Goal: Book appointment/travel/reservation

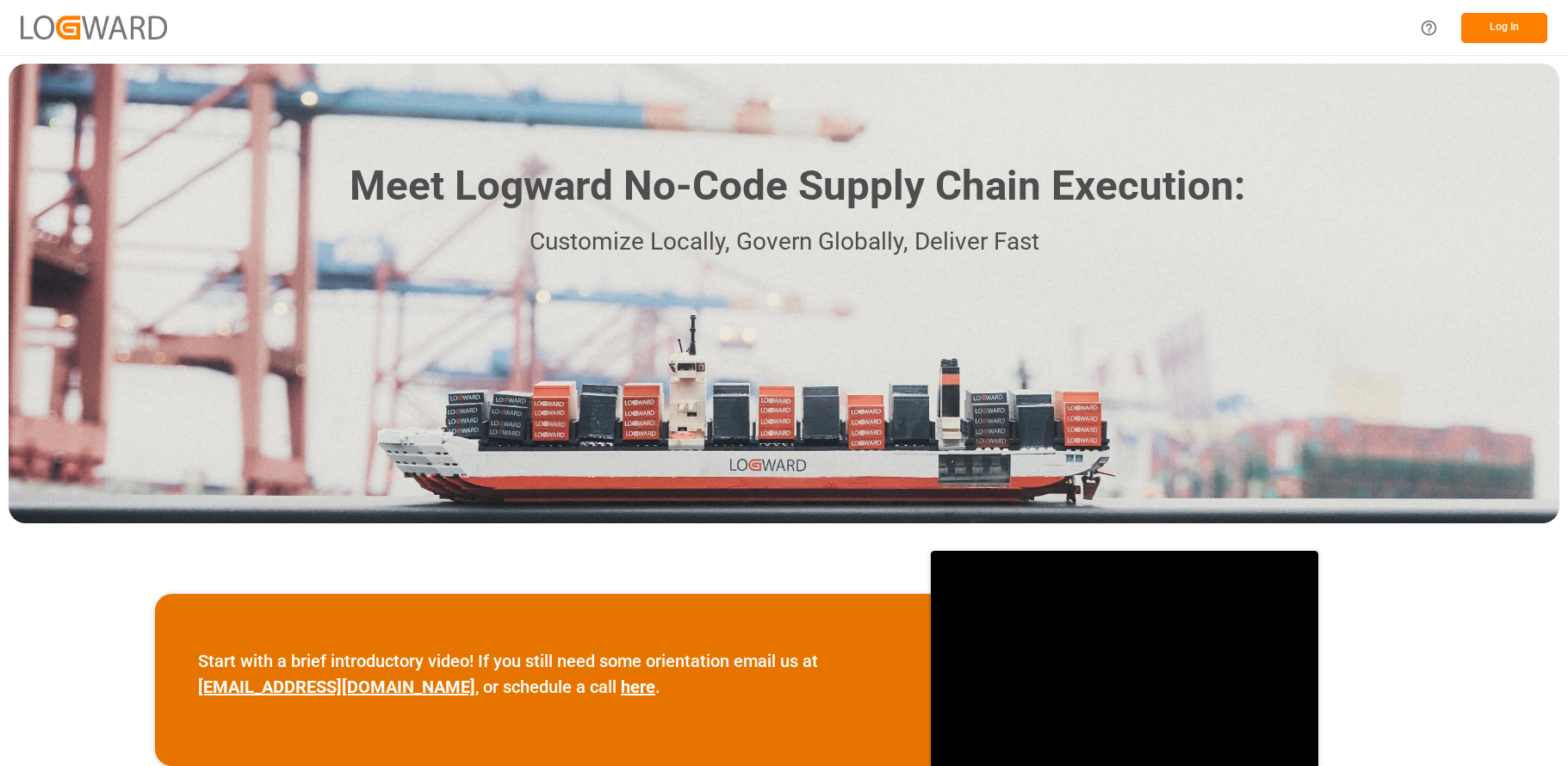
click at [1502, 24] on button "Log In" at bounding box center [1504, 27] width 86 height 30
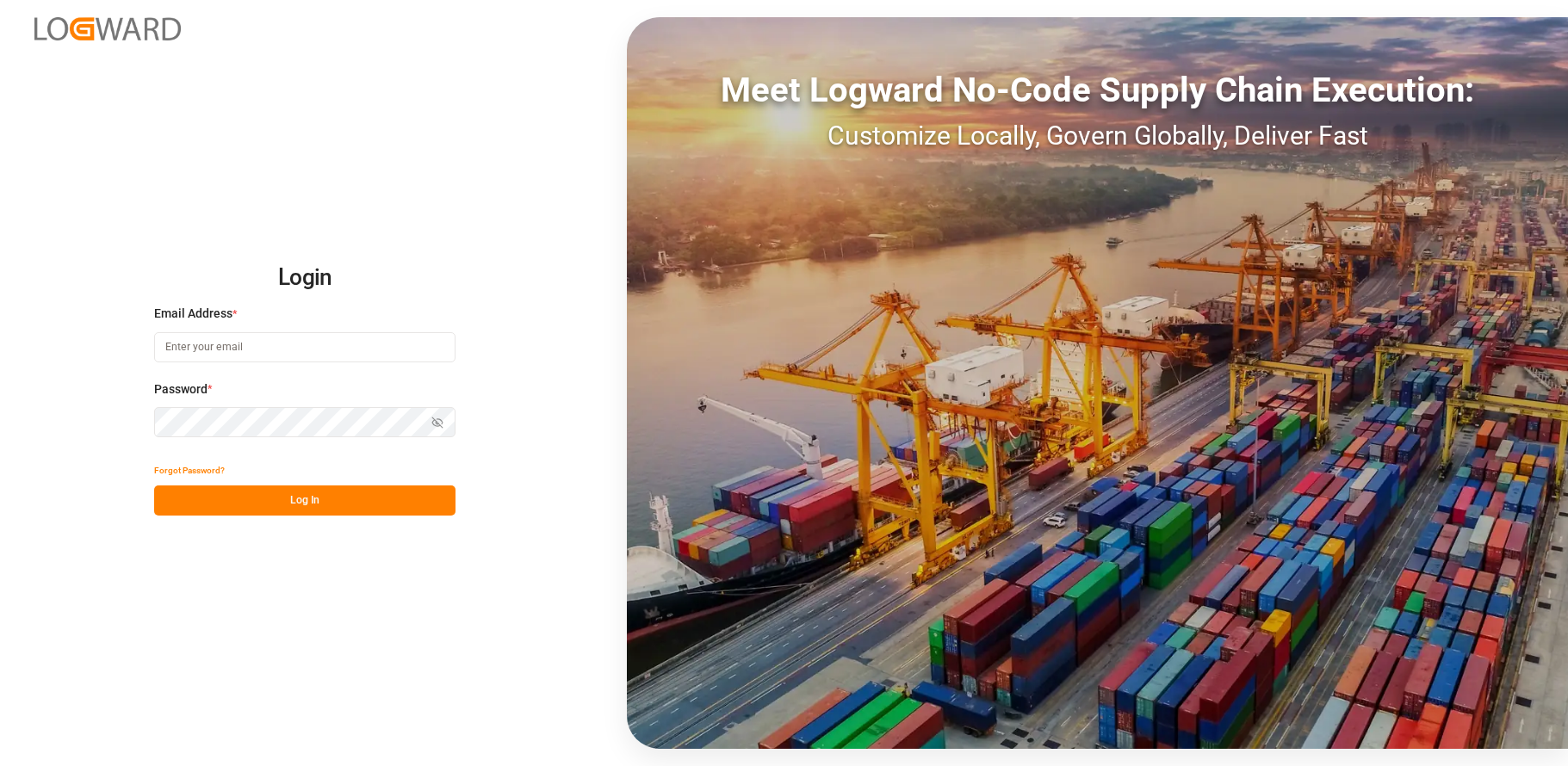
type input "[EMAIL_ADDRESS][DOMAIN_NAME]"
click at [304, 502] on button "Log In" at bounding box center [305, 500] width 301 height 30
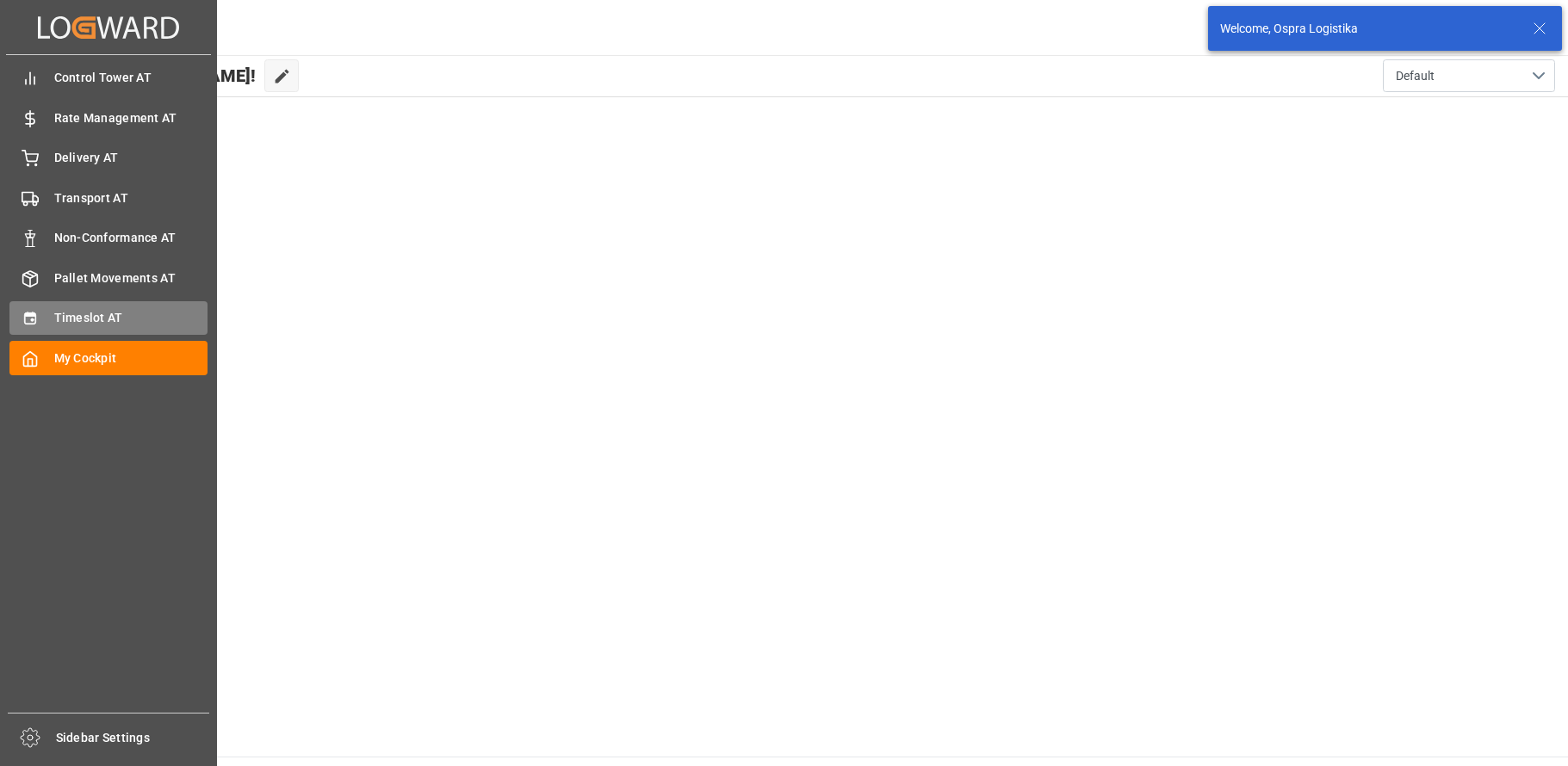
click at [61, 309] on div "Timeslot AT Timeslot AT" at bounding box center [109, 317] width 198 height 34
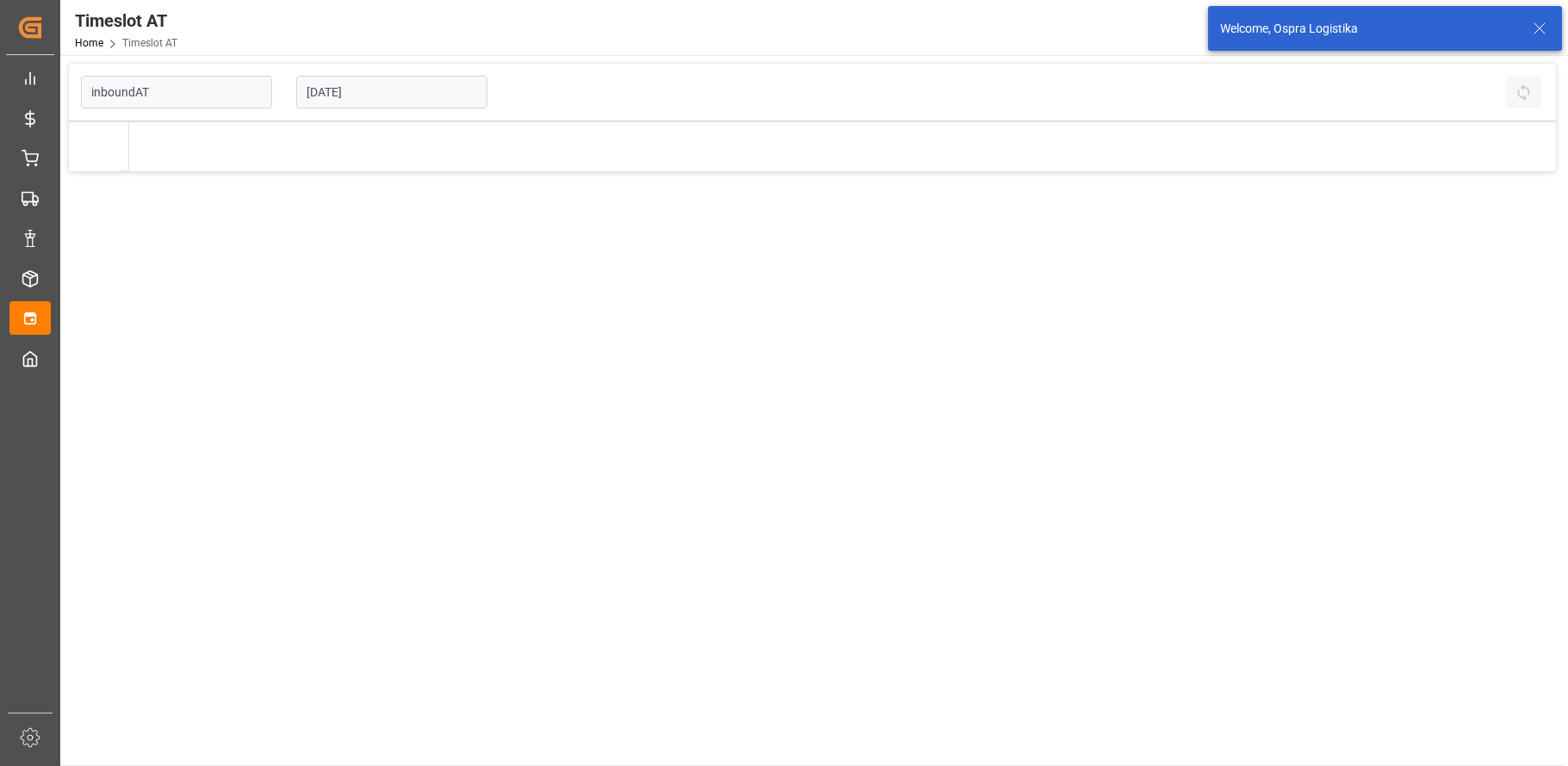
type input "Inbound AT"
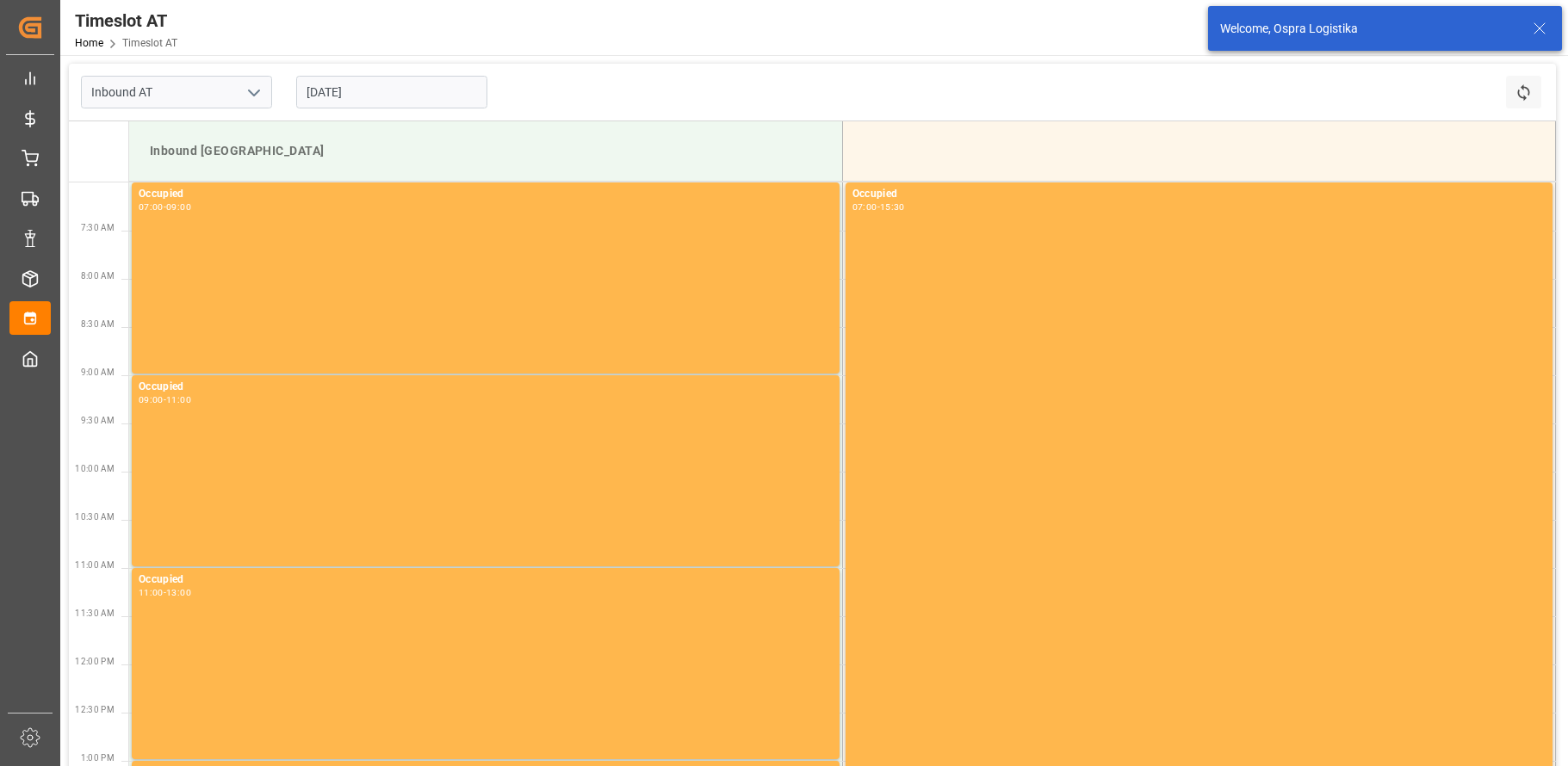
click at [334, 93] on input "[DATE]" at bounding box center [391, 92] width 191 height 33
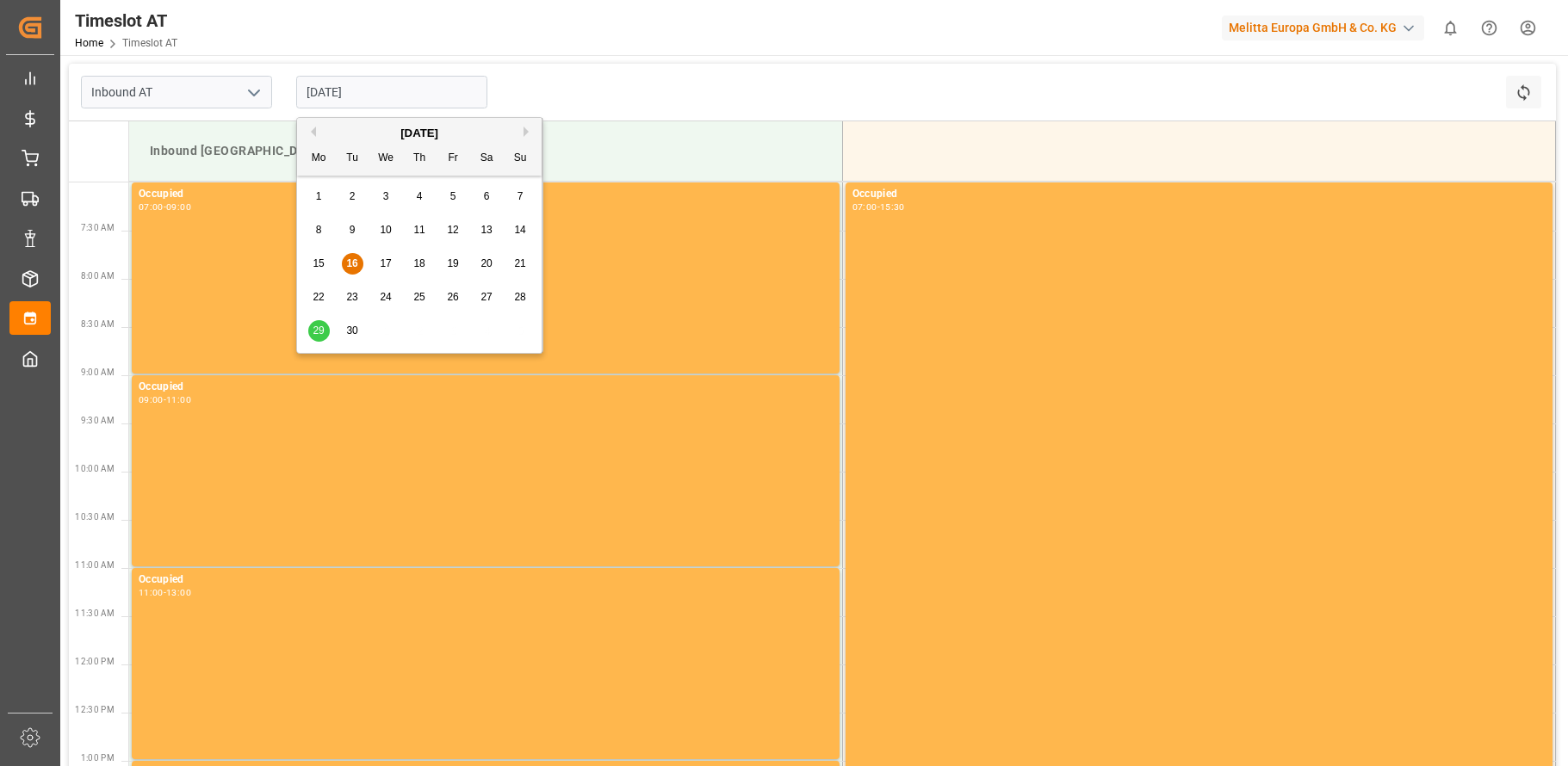
click at [384, 263] on span "17" at bounding box center [385, 263] width 12 height 12
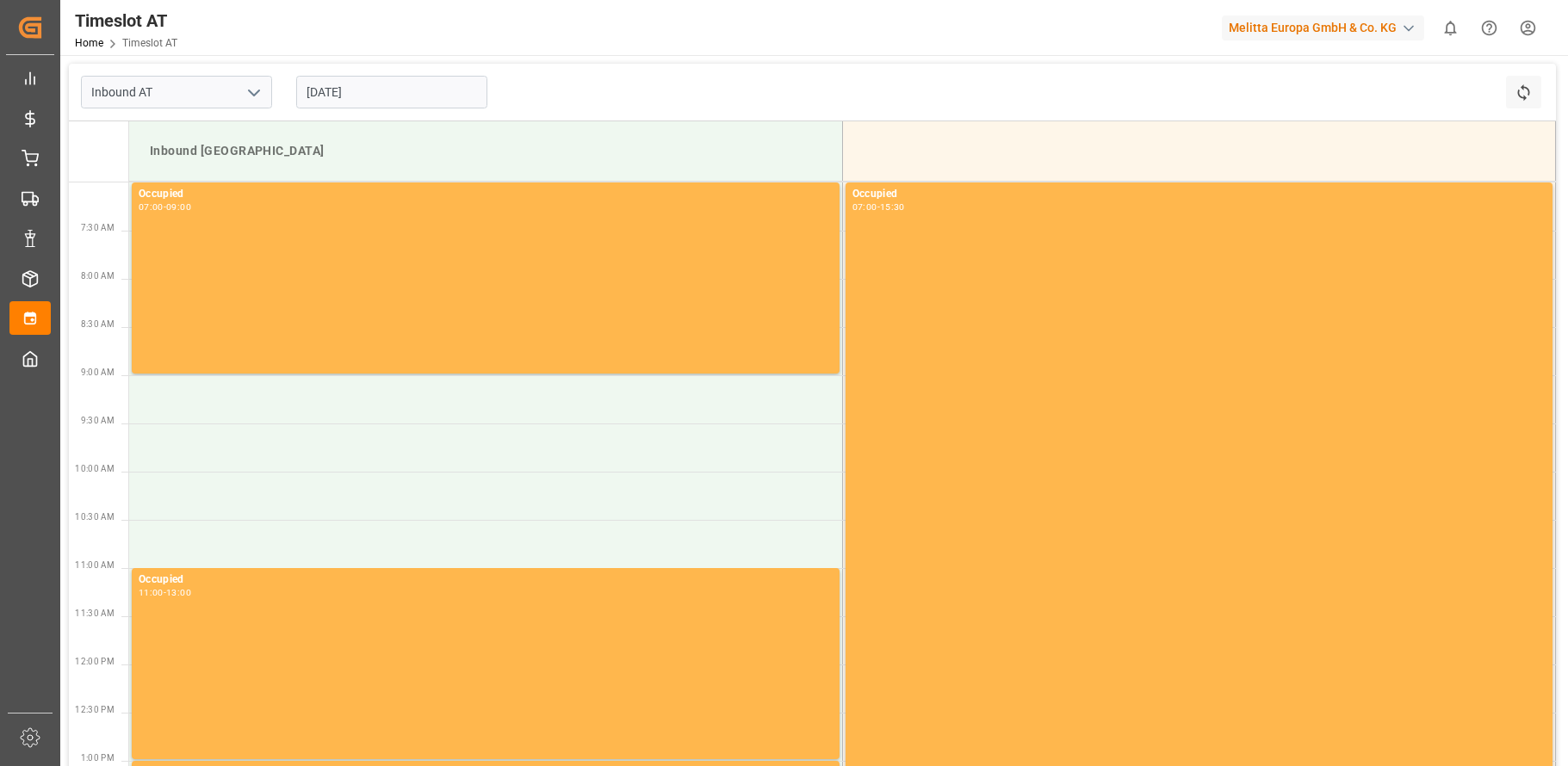
click at [387, 95] on input "[DATE]" at bounding box center [391, 92] width 191 height 33
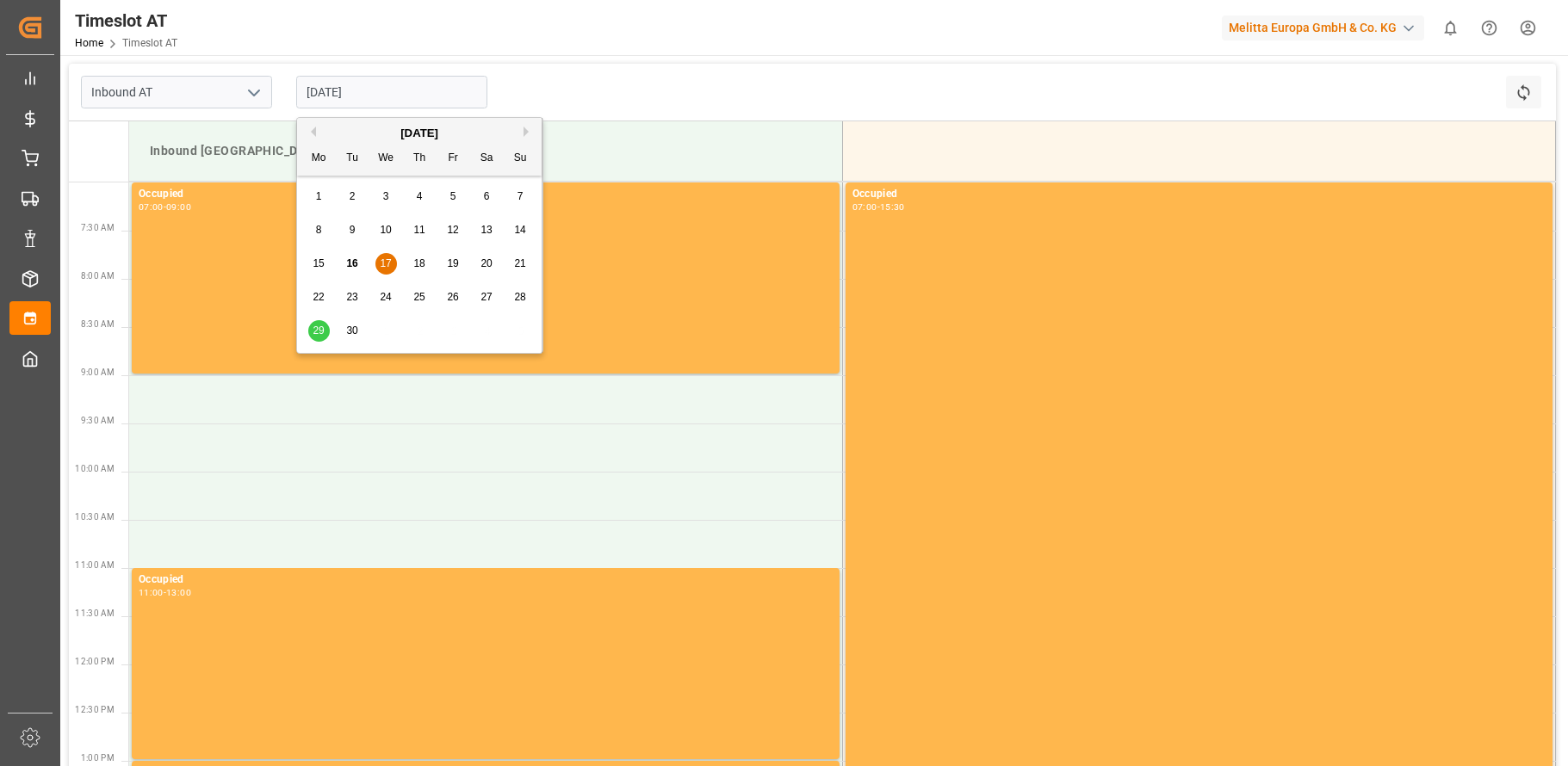
click at [417, 263] on span "18" at bounding box center [419, 263] width 12 height 12
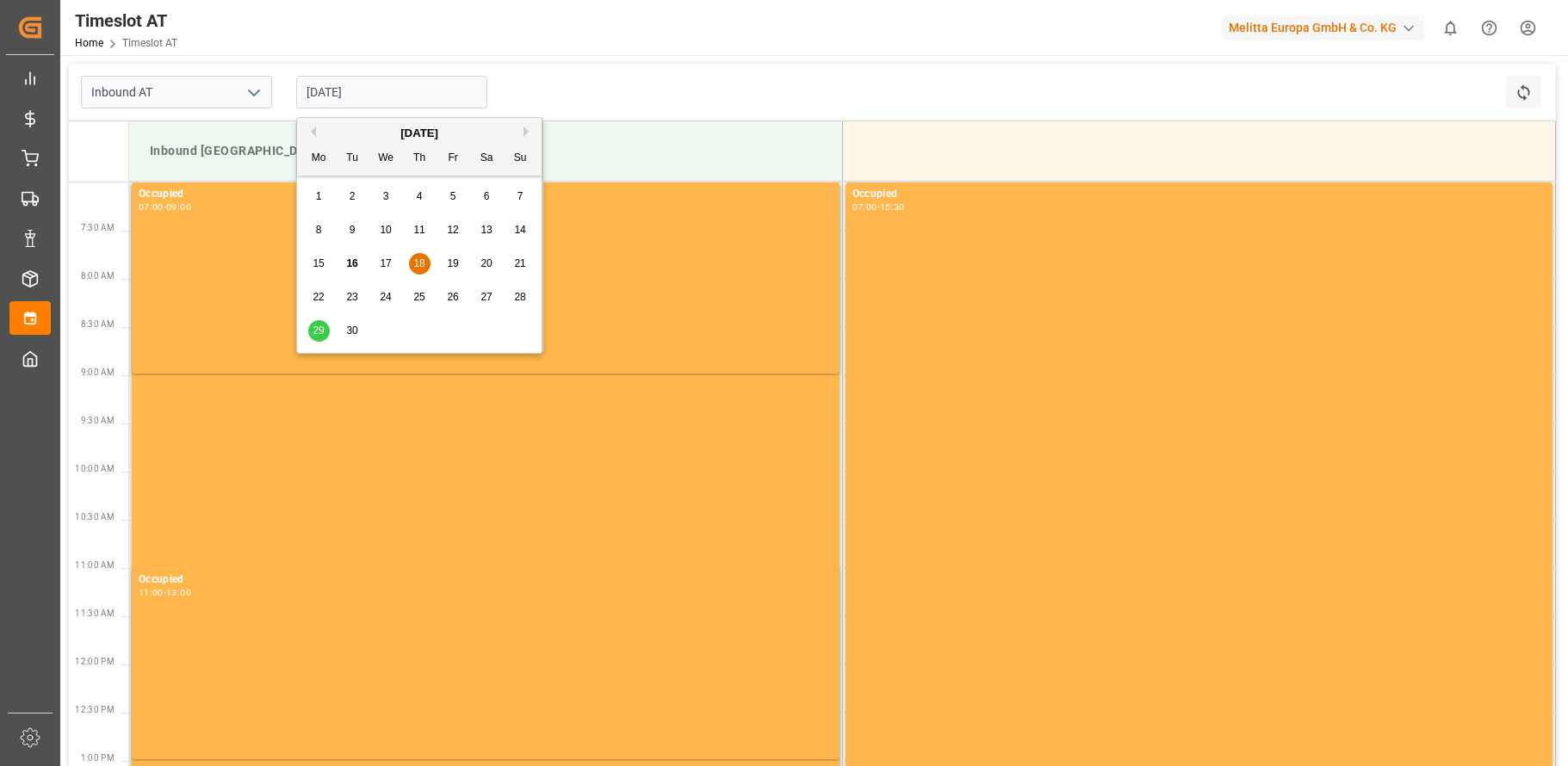
click at [387, 96] on input "[DATE]" at bounding box center [391, 92] width 191 height 33
click at [452, 255] on div "19" at bounding box center [453, 264] width 21 height 20
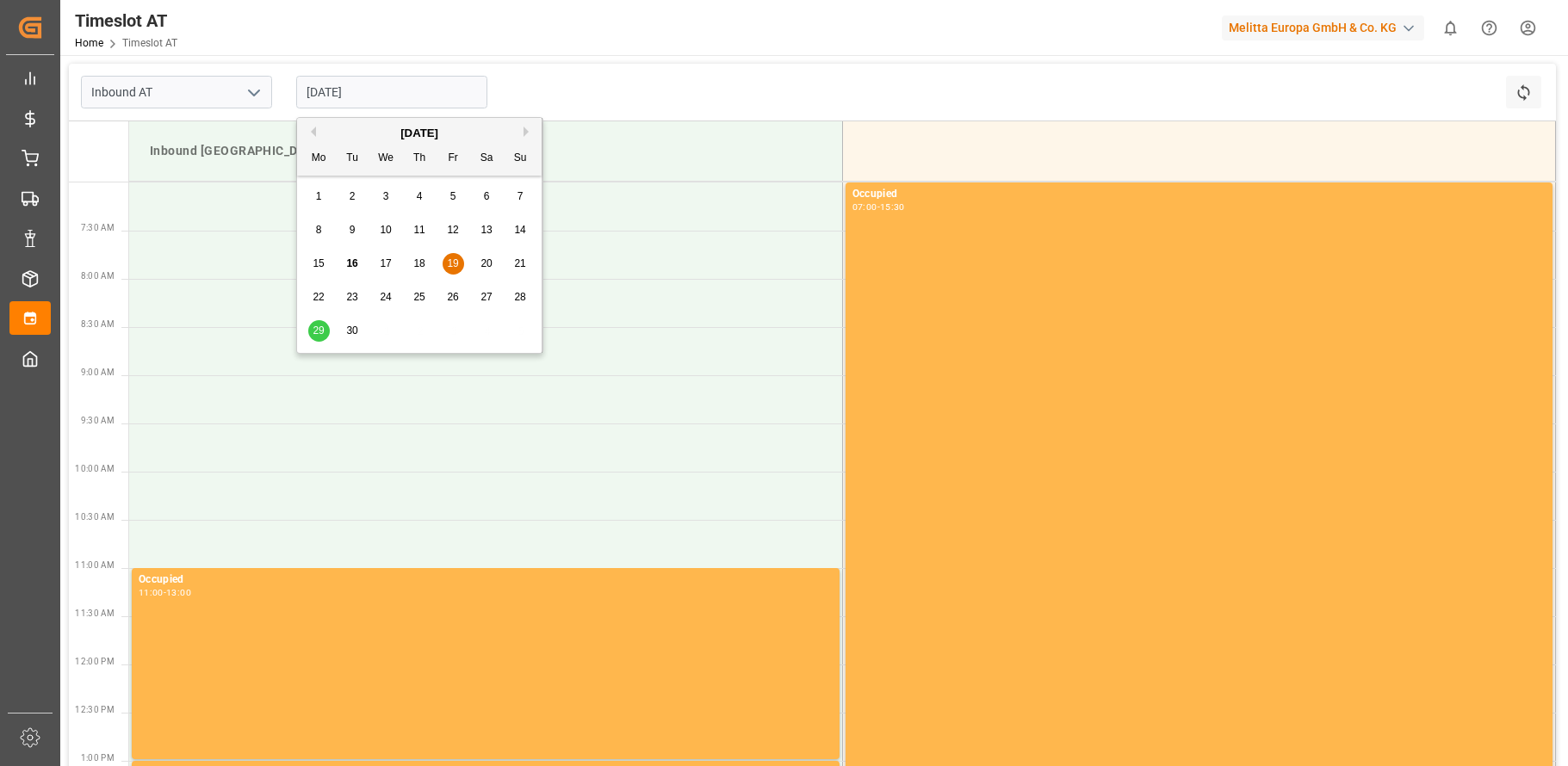
click at [362, 98] on input "[DATE]" at bounding box center [391, 92] width 191 height 33
click at [319, 288] on div "22" at bounding box center [319, 297] width 21 height 20
type input "[DATE]"
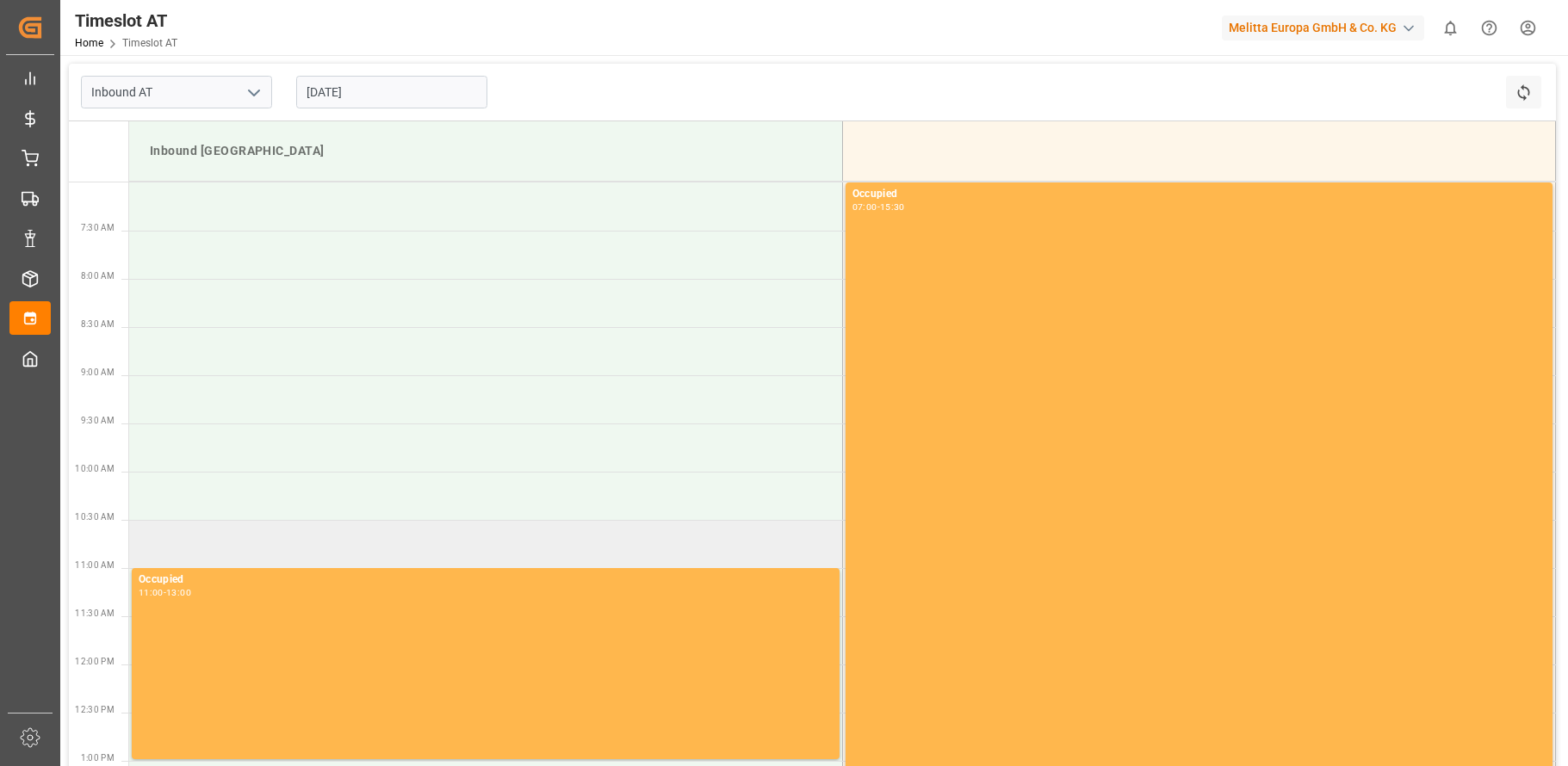
click at [527, 546] on td at bounding box center [485, 545] width 713 height 49
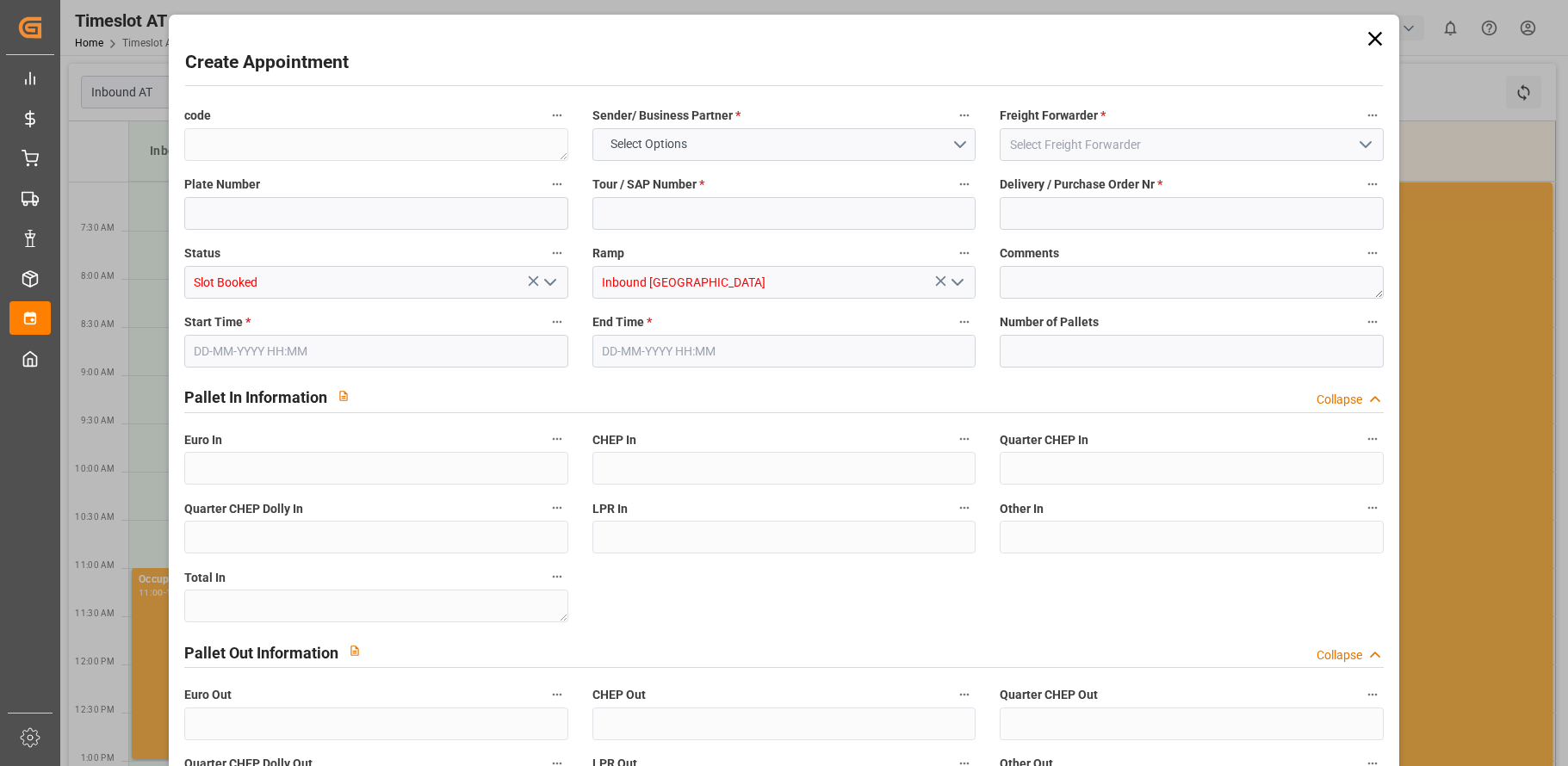
type input "0"
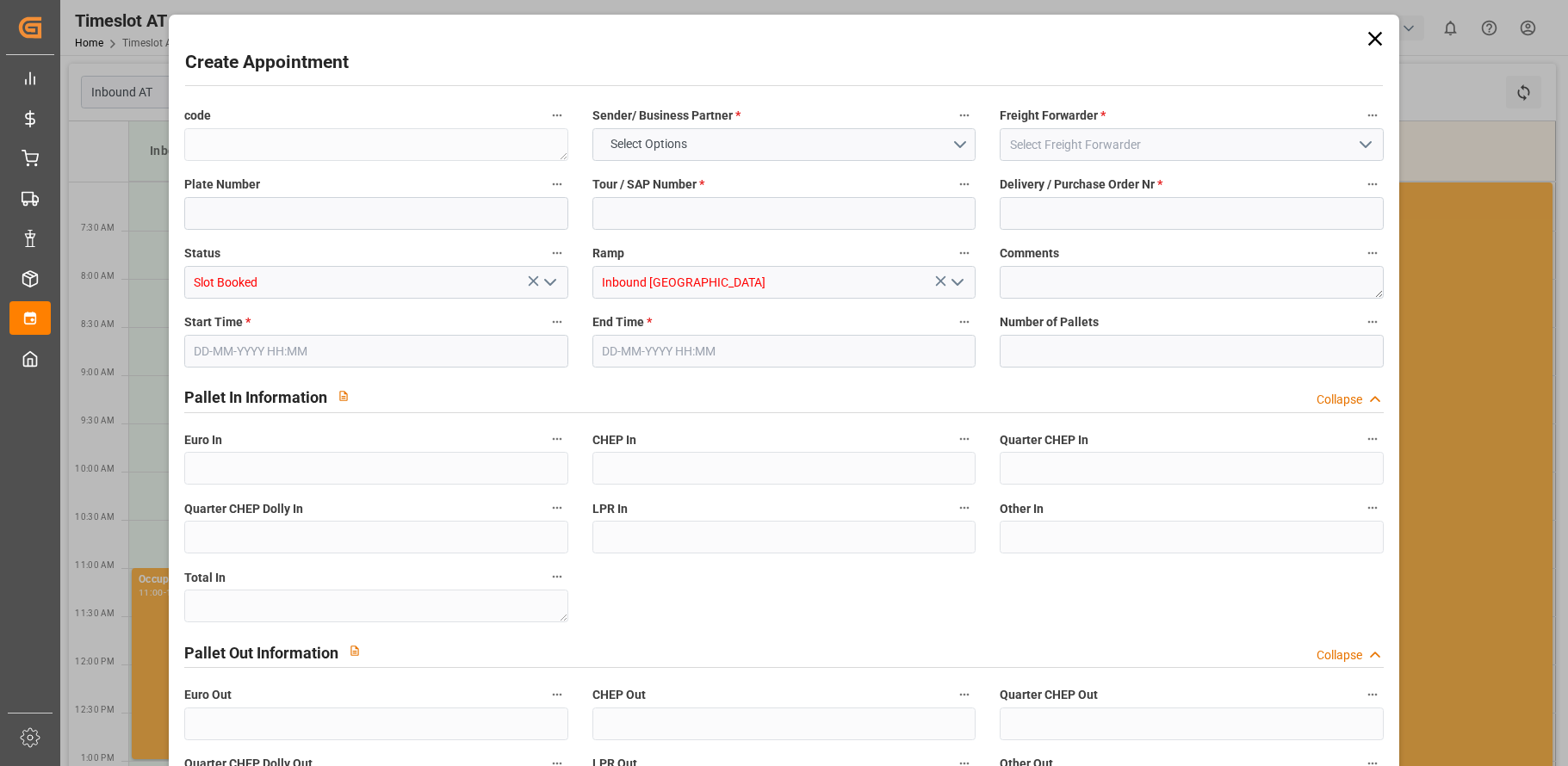
type input "0"
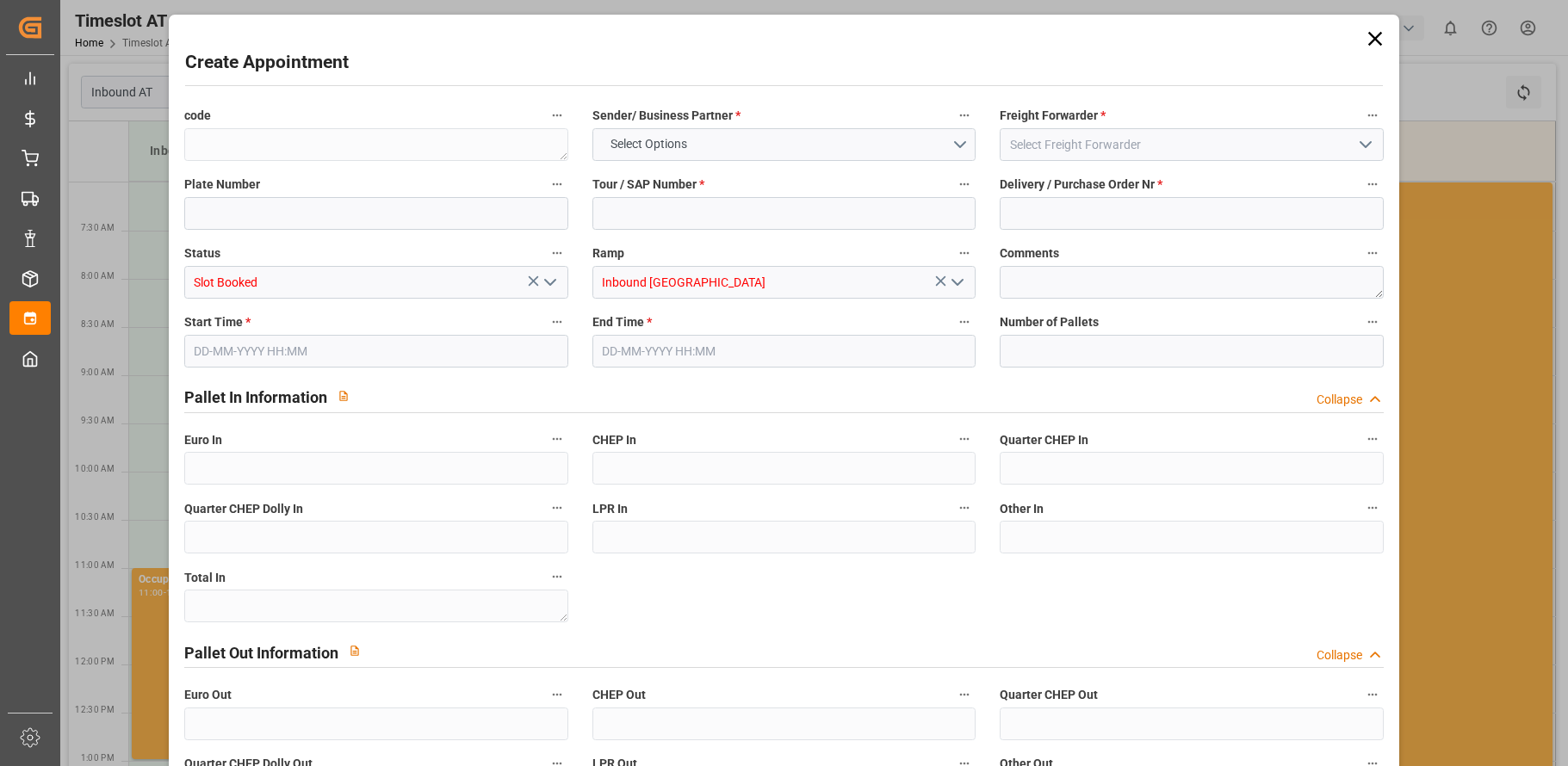
type input "0"
type input "[DATE] 10:30"
type input "[DATE] 12:30"
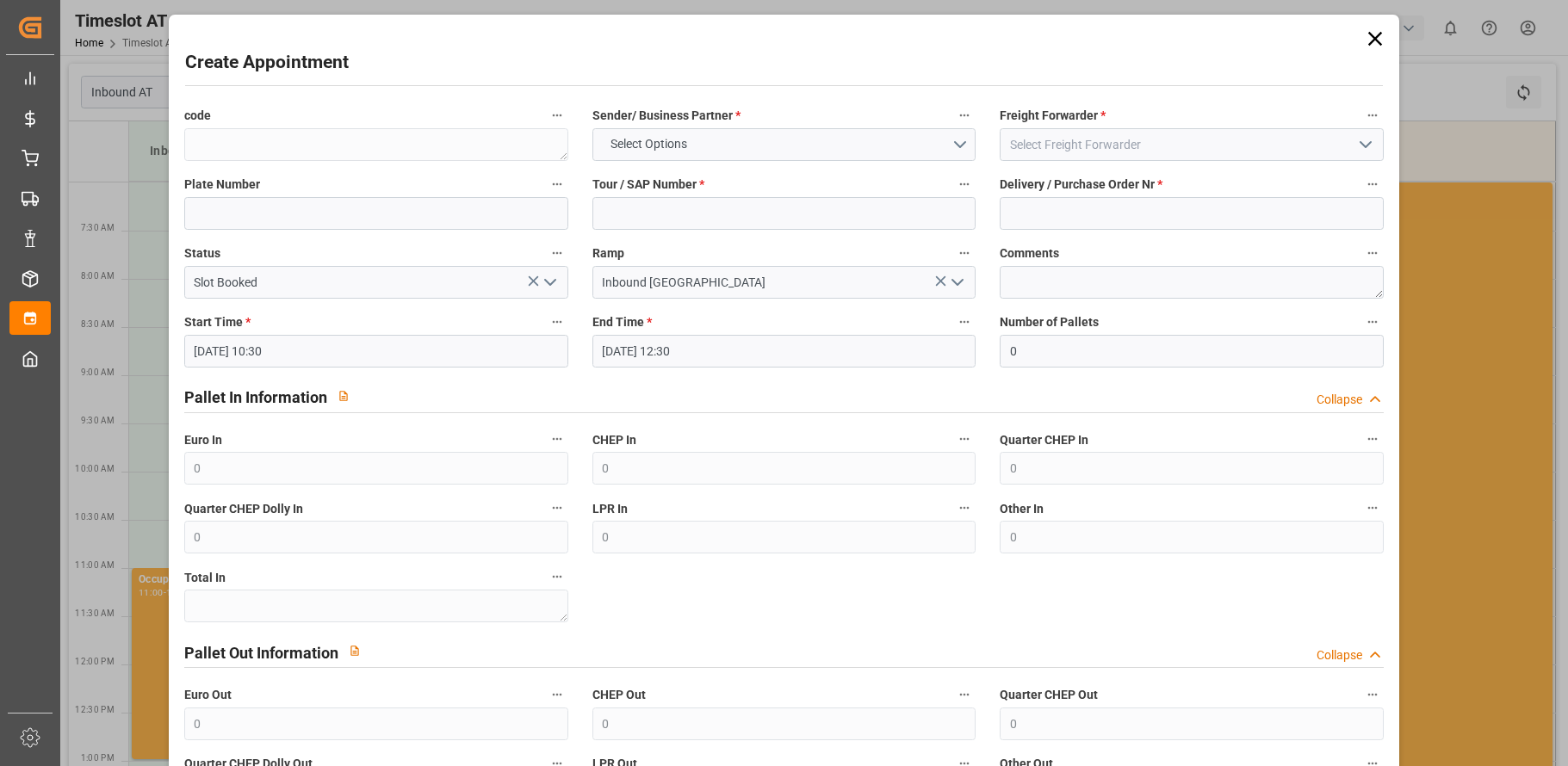
click at [1374, 39] on icon at bounding box center [1375, 38] width 24 height 24
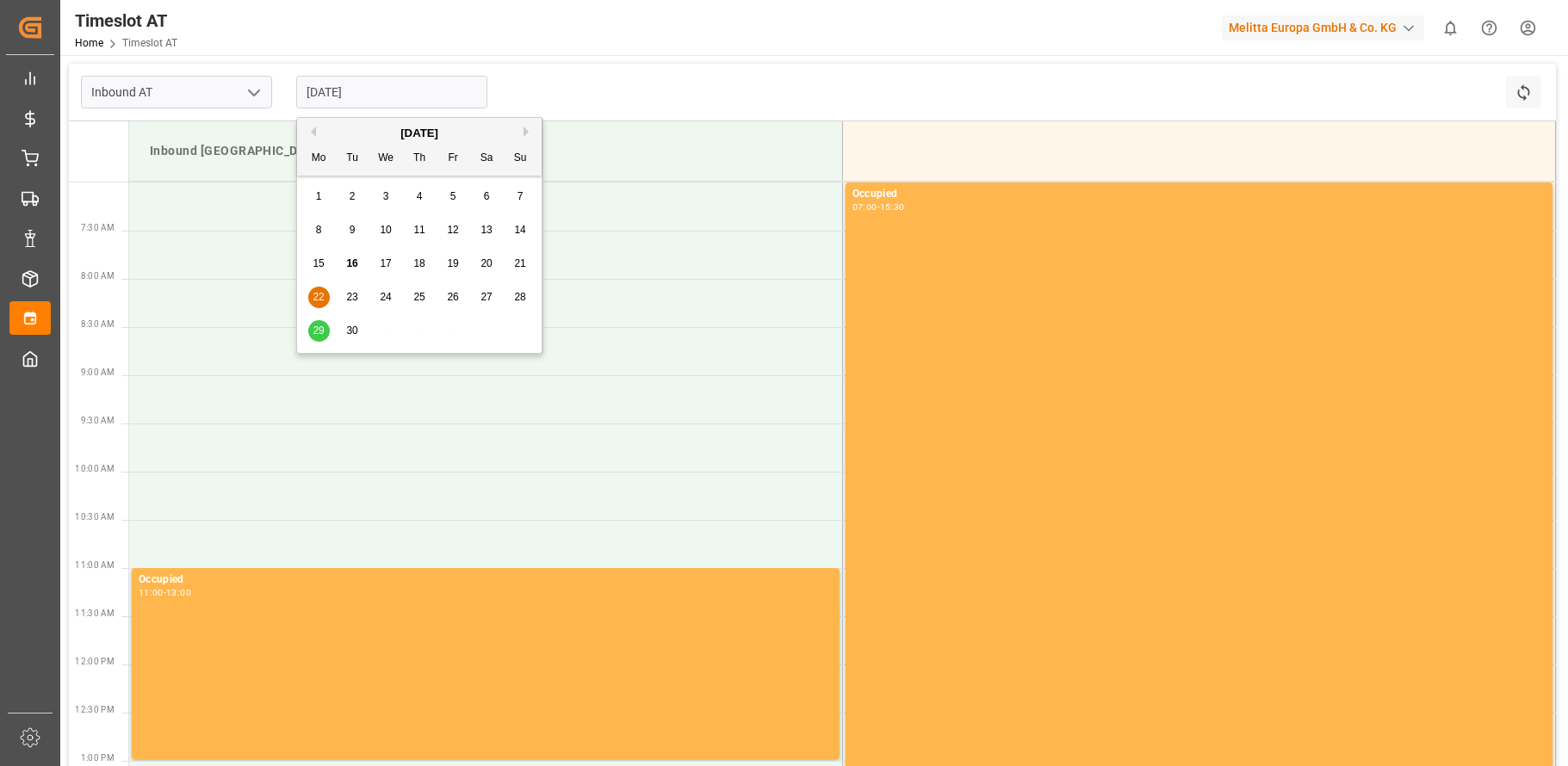
click at [341, 93] on input "[DATE]" at bounding box center [391, 92] width 191 height 33
click at [455, 260] on span "19" at bounding box center [452, 263] width 12 height 12
type input "[DATE]"
